Goal: Use online tool/utility: Utilize a website feature to perform a specific function

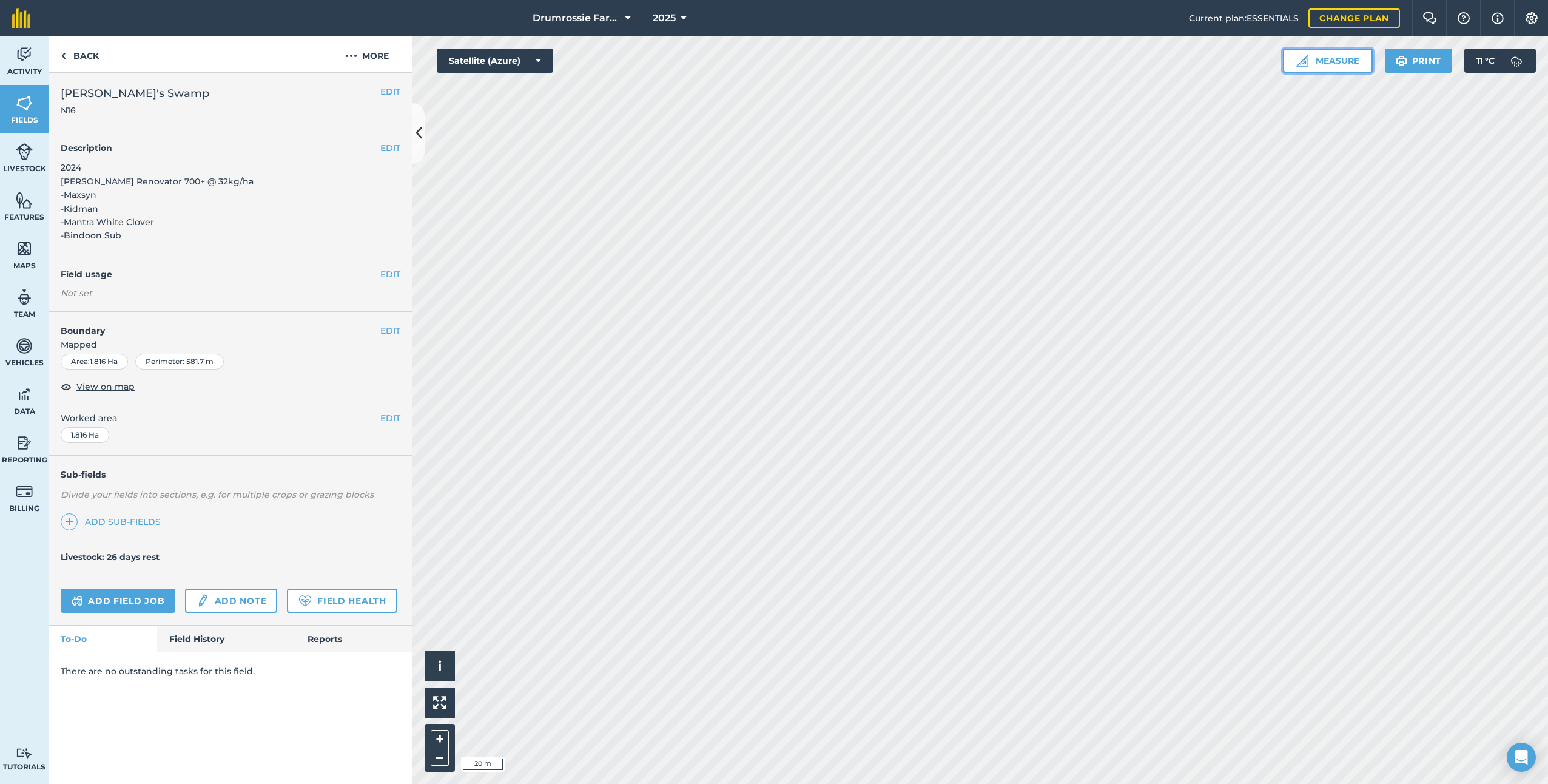
click at [1332, 58] on button "Measure" at bounding box center [1328, 60] width 90 height 25
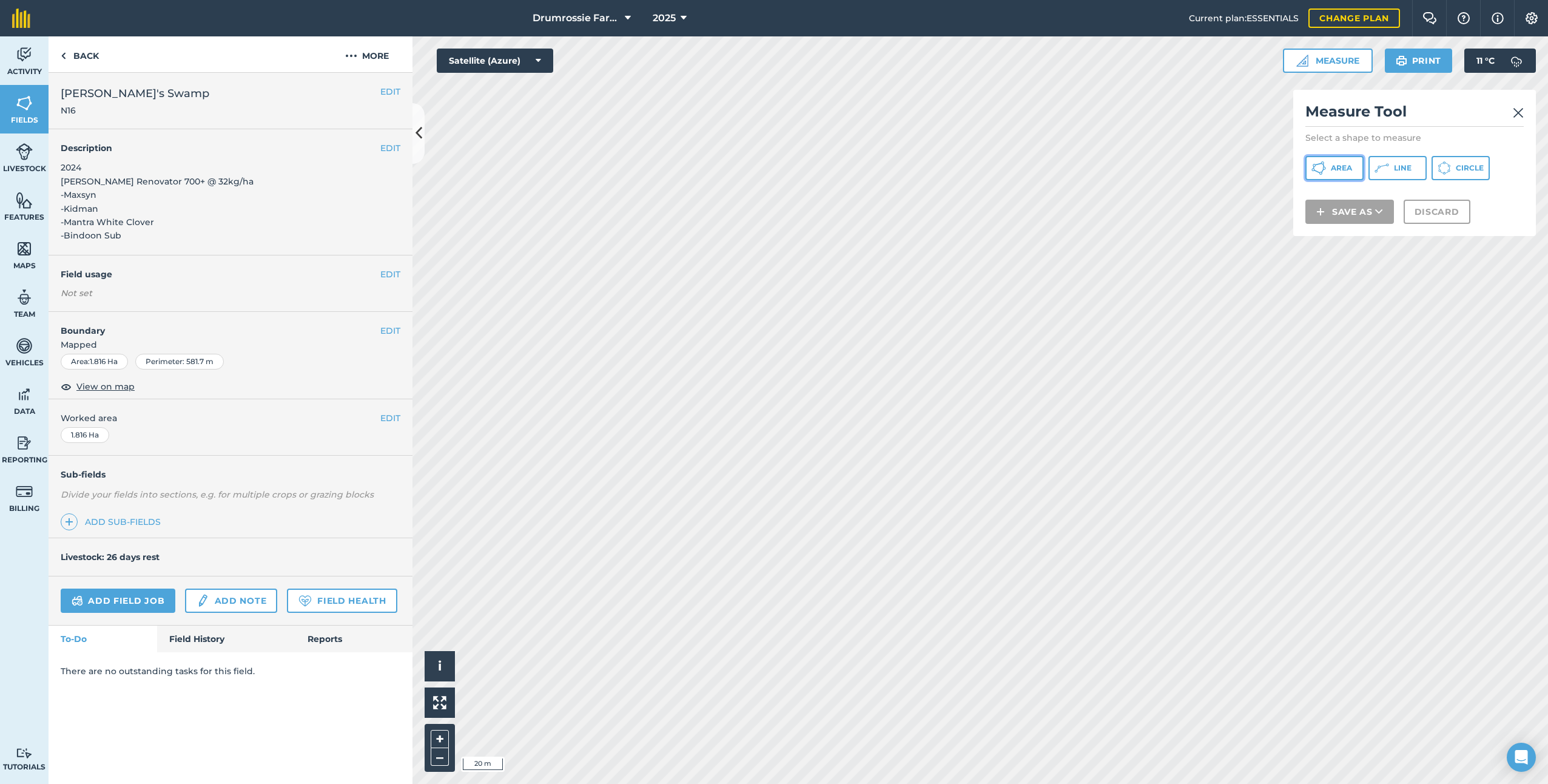
click at [1349, 170] on span "Area" at bounding box center [1341, 168] width 21 height 10
click at [1341, 162] on button "Area" at bounding box center [1335, 168] width 58 height 25
click at [1317, 162] on icon at bounding box center [1320, 168] width 15 height 15
click at [1334, 164] on span "Area" at bounding box center [1341, 168] width 21 height 10
click at [1344, 158] on button "Area" at bounding box center [1335, 168] width 58 height 25
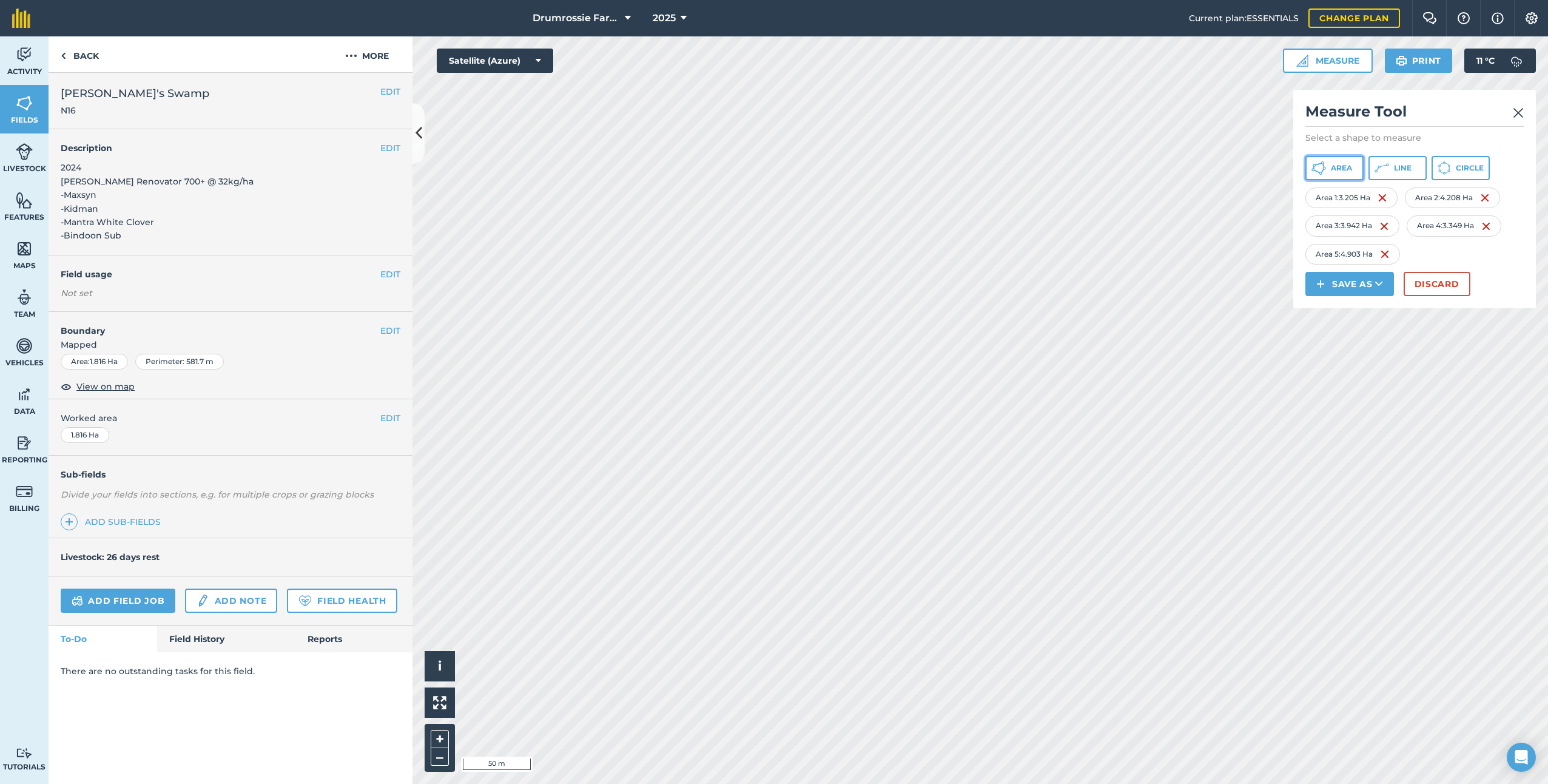
click at [1325, 170] on icon at bounding box center [1320, 168] width 15 height 15
click at [1344, 164] on span "Area" at bounding box center [1341, 168] width 21 height 10
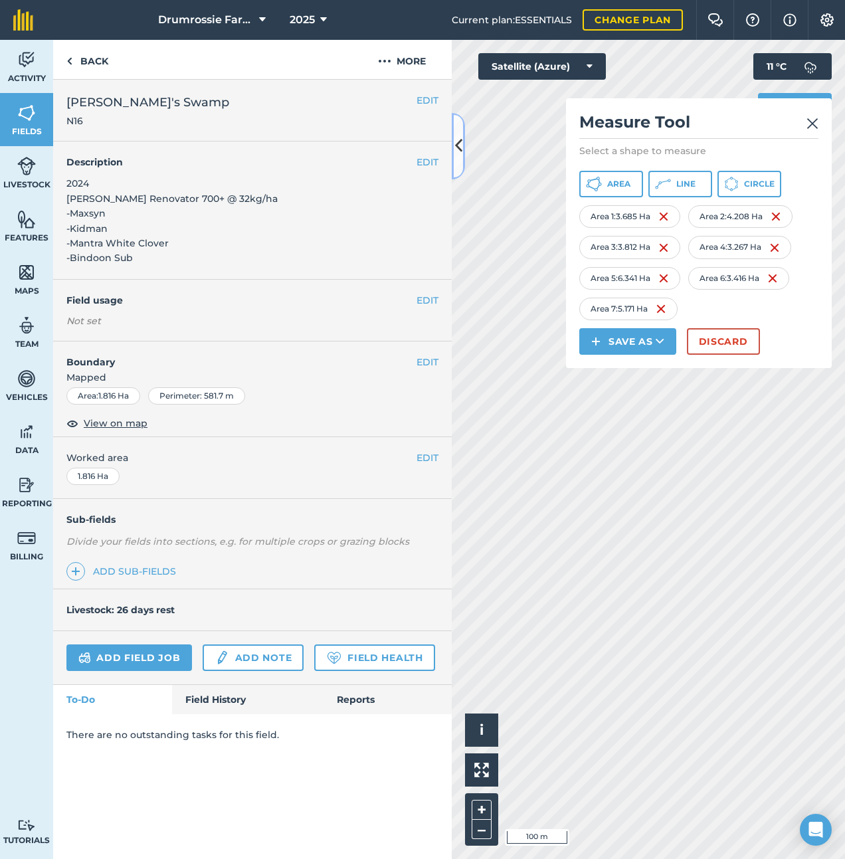
click at [457, 155] on icon at bounding box center [458, 145] width 7 height 23
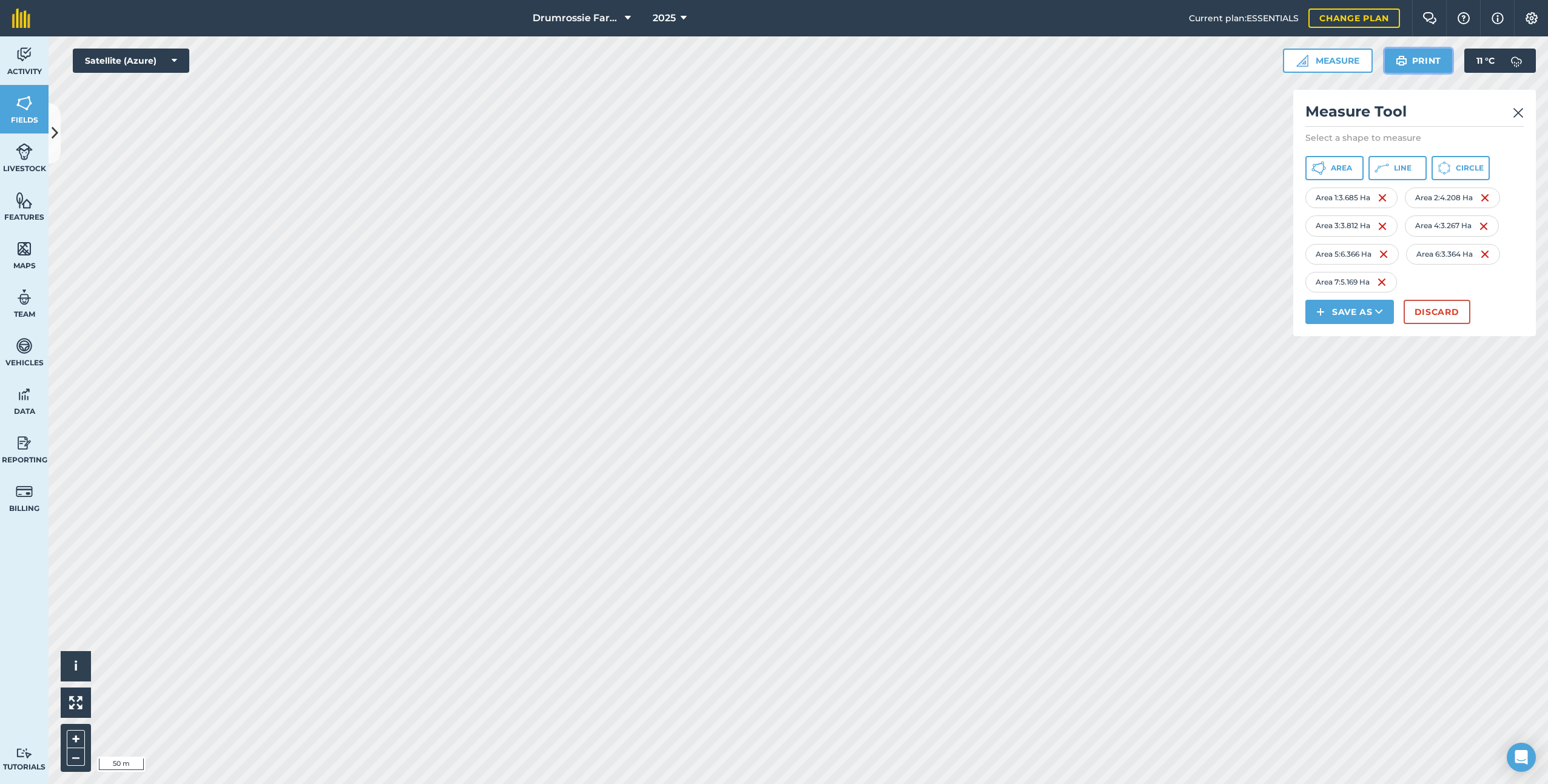
click at [1441, 55] on button "Print" at bounding box center [1419, 60] width 68 height 25
click at [1337, 306] on button "Save as" at bounding box center [1350, 312] width 89 height 25
click at [1366, 395] on link "Note" at bounding box center [1350, 393] width 85 height 26
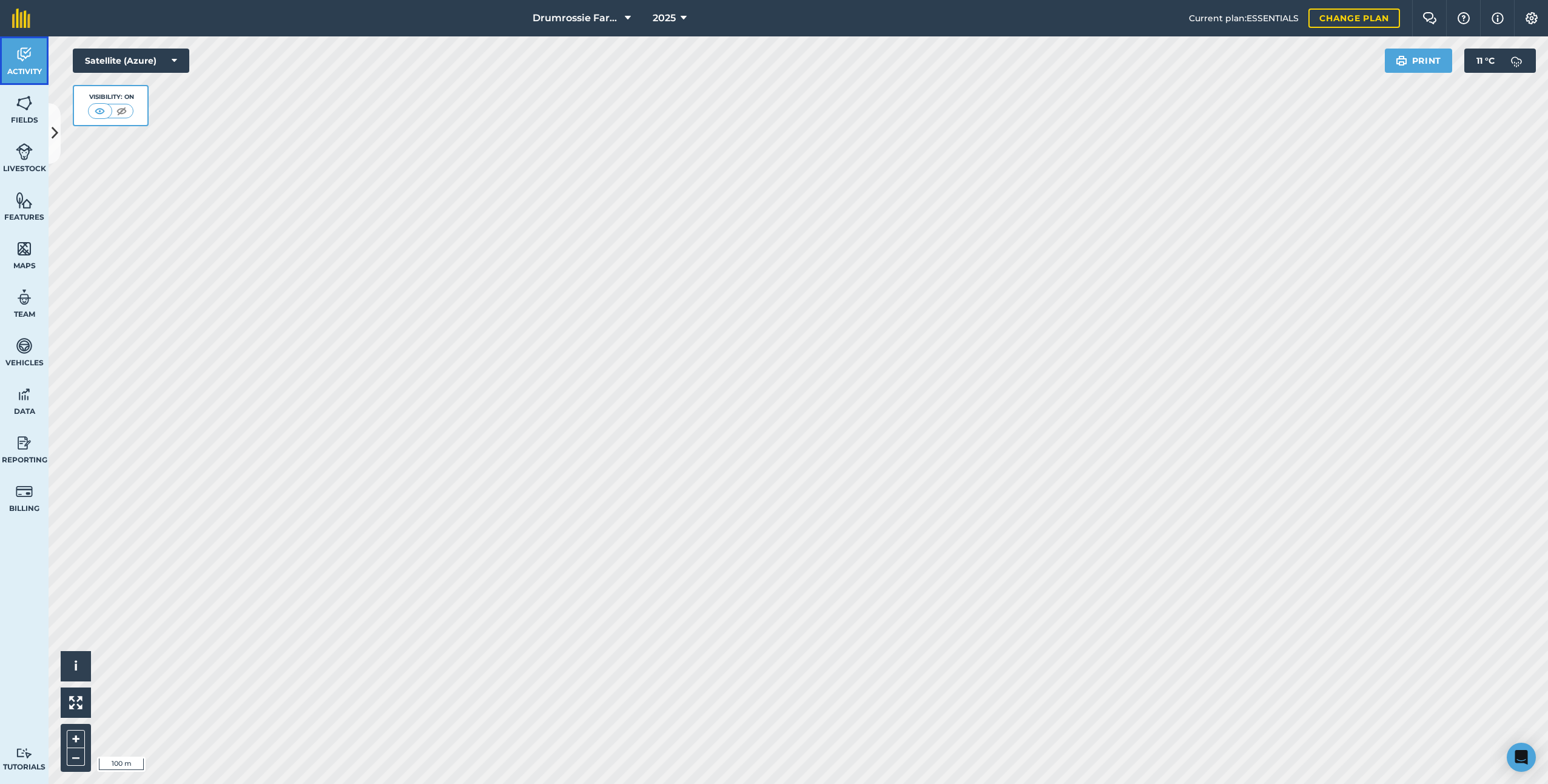
click at [27, 72] on span "Activity" at bounding box center [24, 71] width 48 height 10
click at [24, 46] on img at bounding box center [24, 55] width 17 height 18
click at [27, 91] on link "Fields" at bounding box center [24, 109] width 48 height 48
click at [25, 144] on img at bounding box center [24, 152] width 17 height 18
click at [27, 55] on img at bounding box center [24, 55] width 17 height 18
